Goal: Task Accomplishment & Management: Manage account settings

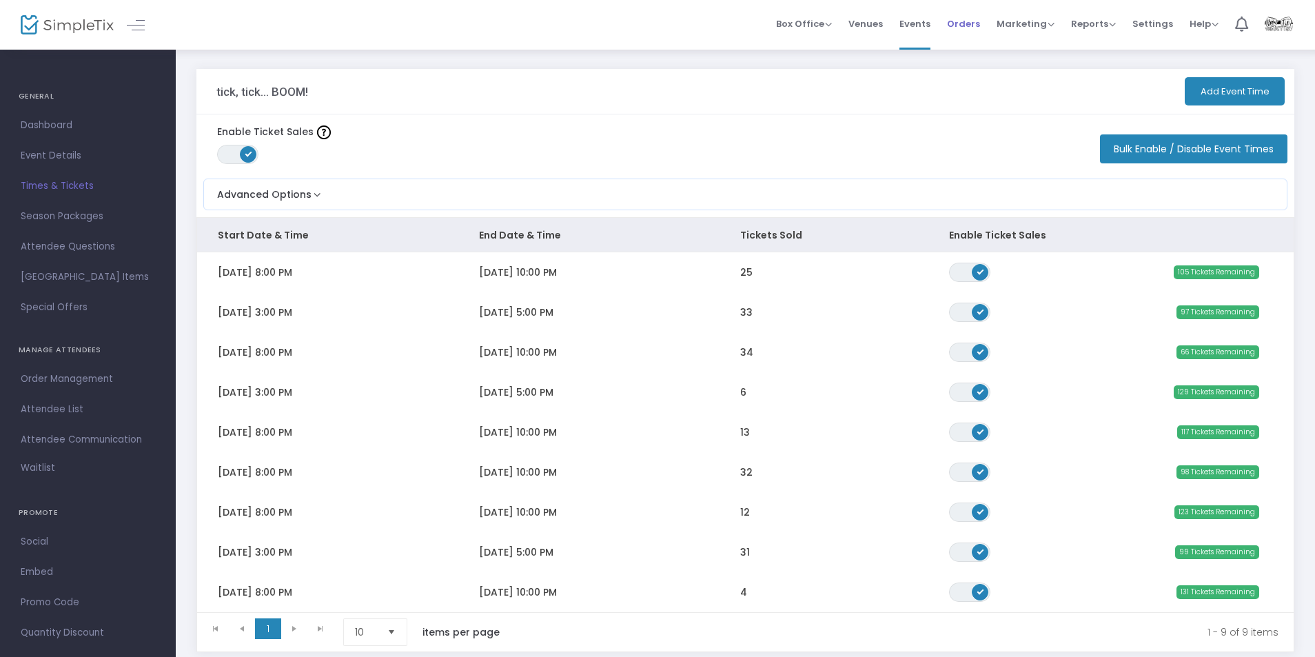
click at [882, 29] on span "Orders" at bounding box center [963, 23] width 33 height 35
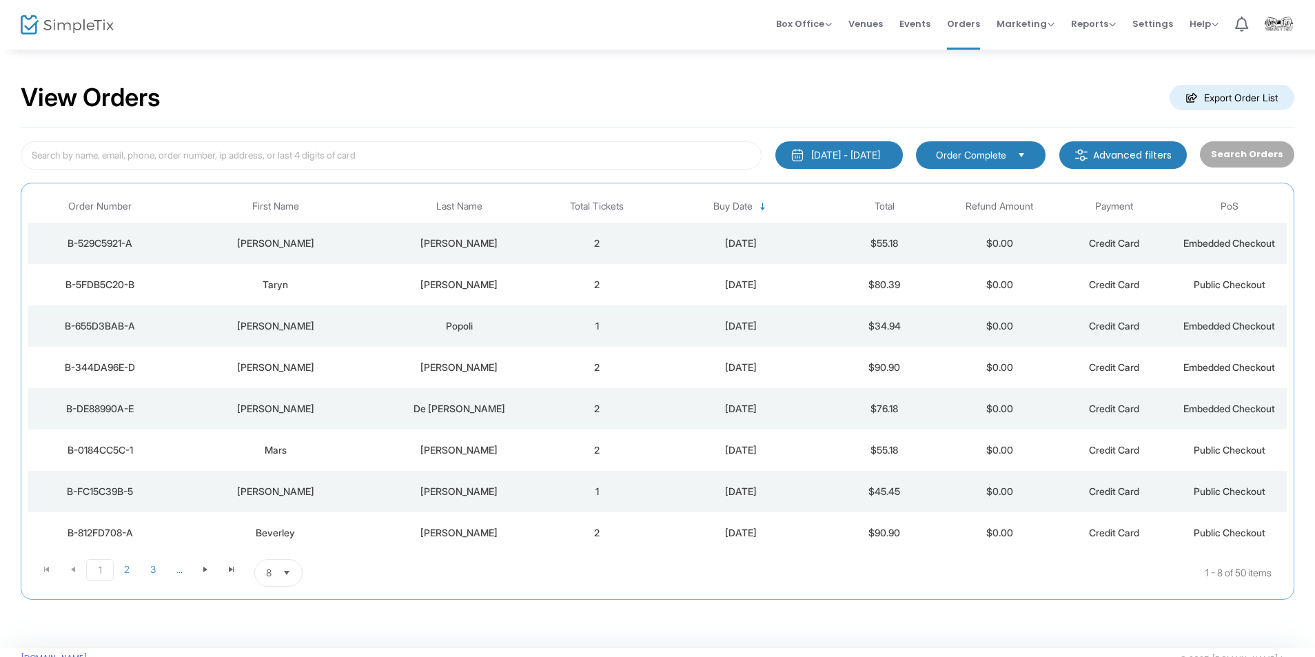
click at [376, 238] on td "[PERSON_NAME]" at bounding box center [275, 243] width 207 height 41
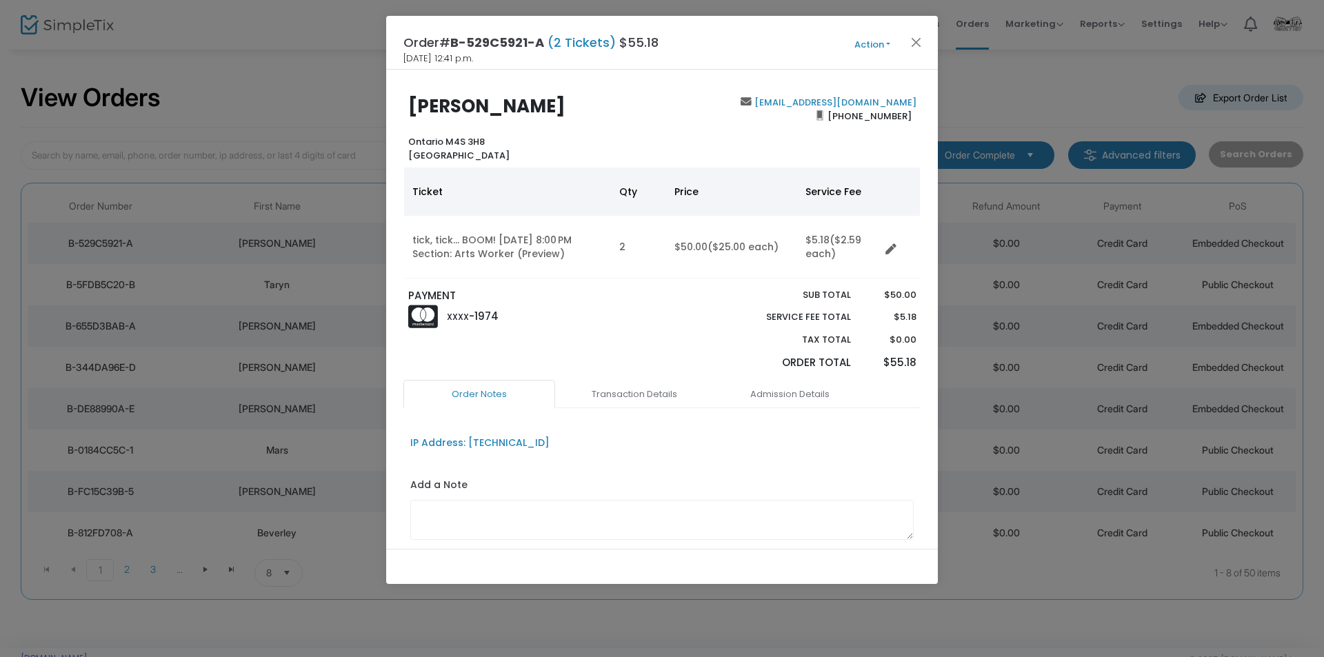
click at [688, 119] on div "[EMAIL_ADDRESS][DOMAIN_NAME] [PHONE_NUMBER]" at bounding box center [792, 129] width 261 height 66
drag, startPoint x: 745, startPoint y: 39, endPoint x: 735, endPoint y: 34, distance: 11.1
click at [744, 39] on div "Order# B-529C5921-A (2 Tickets) $55.18 [DATE] 12:41 p.m. Action Mark Admitted E…" at bounding box center [662, 43] width 552 height 54
click at [763, 36] on div "Order# B-529C5921-A (2 Tickets) $55.18 [DATE] 12:41 p.m. Action Mark Admitted E…" at bounding box center [662, 43] width 552 height 54
click at [765, 36] on div "Order# B-529C5921-A (2 Tickets) $55.18 [DATE] 12:41 p.m. Action Mark Admitted E…" at bounding box center [662, 43] width 552 height 54
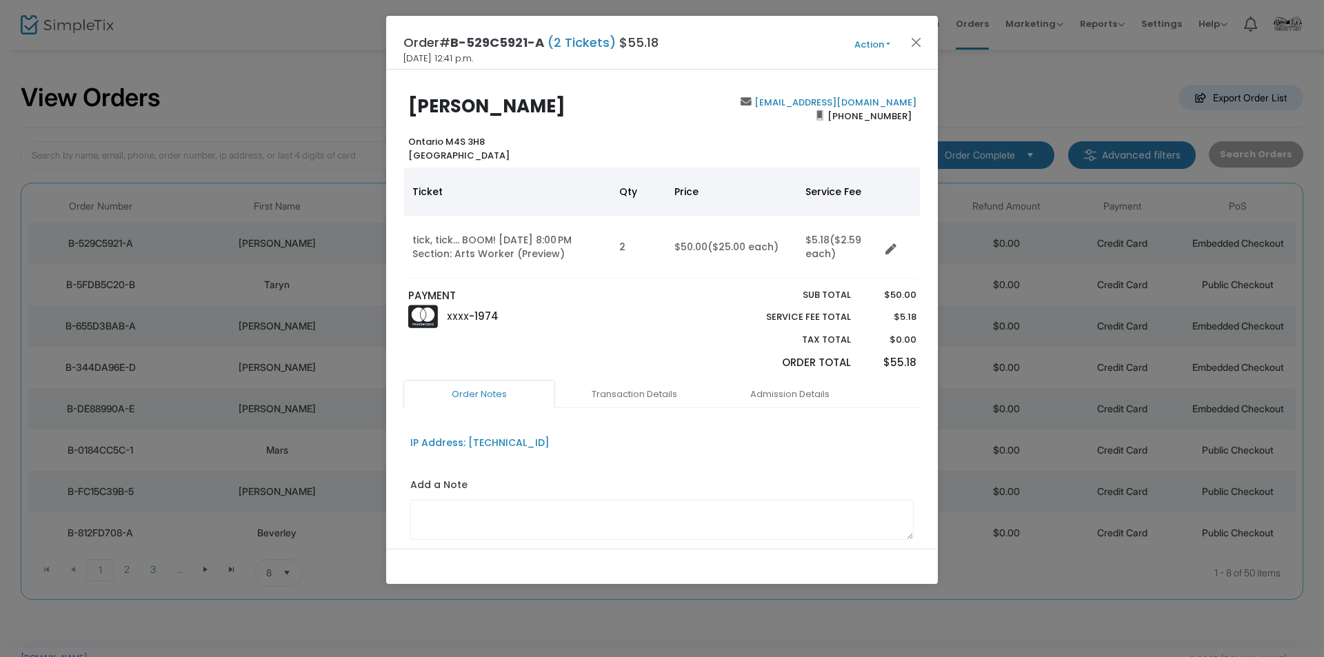
click at [768, 29] on div "Order# B-529C5921-A (2 Tickets) $55.18 [DATE] 12:41 p.m. Action Mark Admitted E…" at bounding box center [662, 43] width 552 height 54
click at [882, 46] on button "Close" at bounding box center [916, 42] width 18 height 18
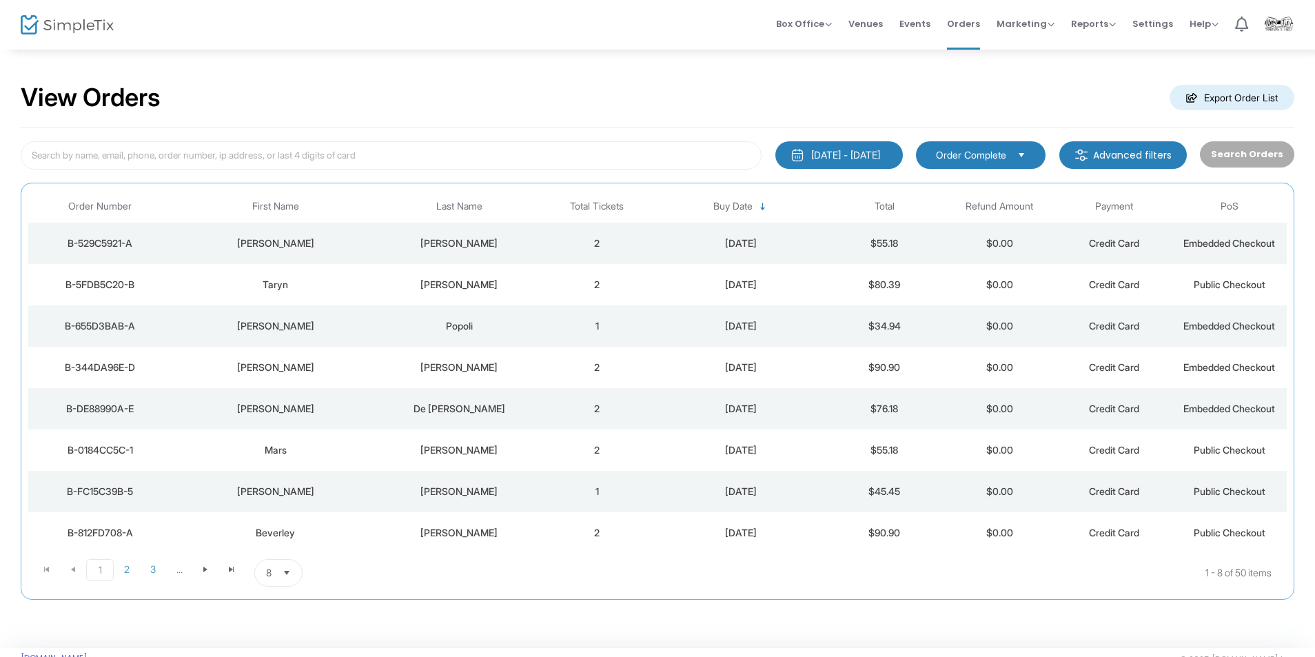
click at [65, 28] on img at bounding box center [67, 25] width 93 height 20
